Goal: Find specific page/section: Find specific page/section

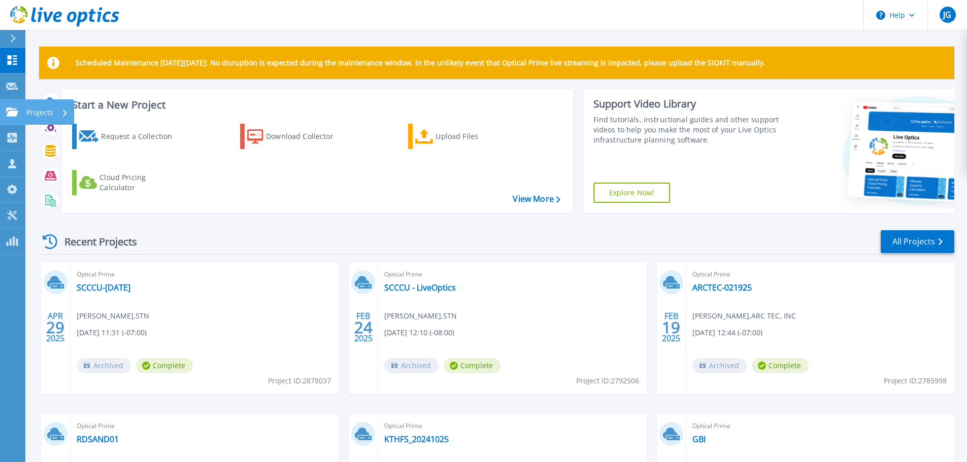
click at [10, 112] on icon at bounding box center [12, 112] width 12 height 9
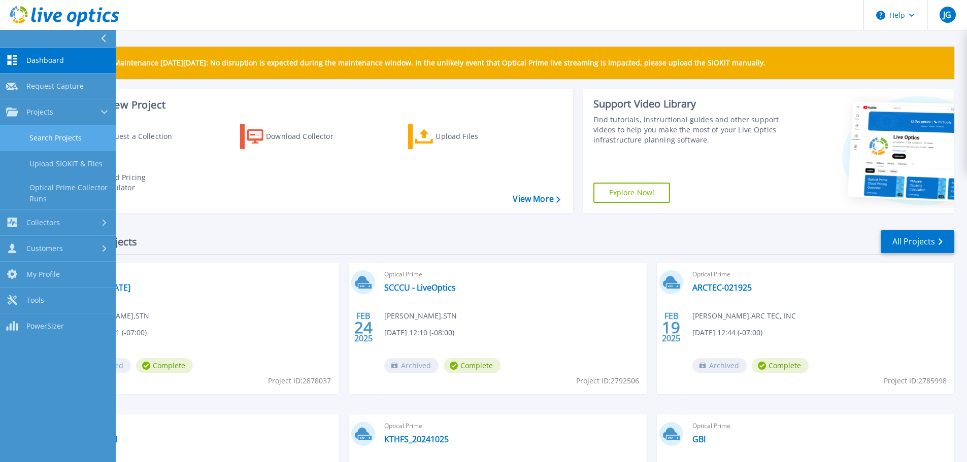
drag, startPoint x: 26, startPoint y: 135, endPoint x: 31, endPoint y: 140, distance: 6.1
click at [27, 135] on link "Search Projects" at bounding box center [58, 138] width 116 height 26
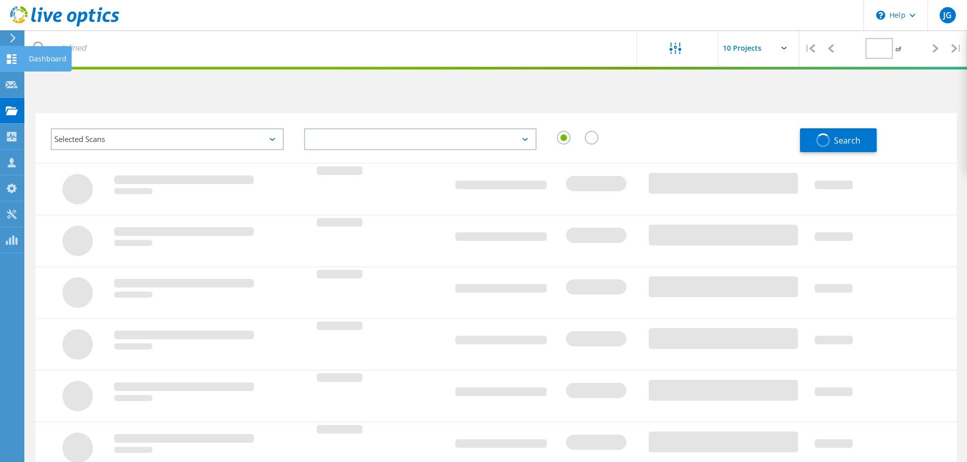
type input "1"
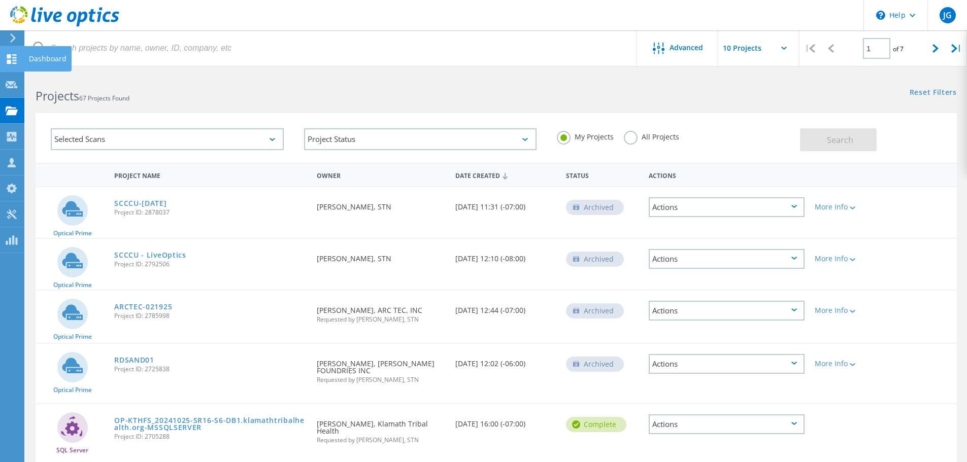
click at [8, 59] on icon at bounding box center [12, 59] width 12 height 10
